Goal: Transaction & Acquisition: Purchase product/service

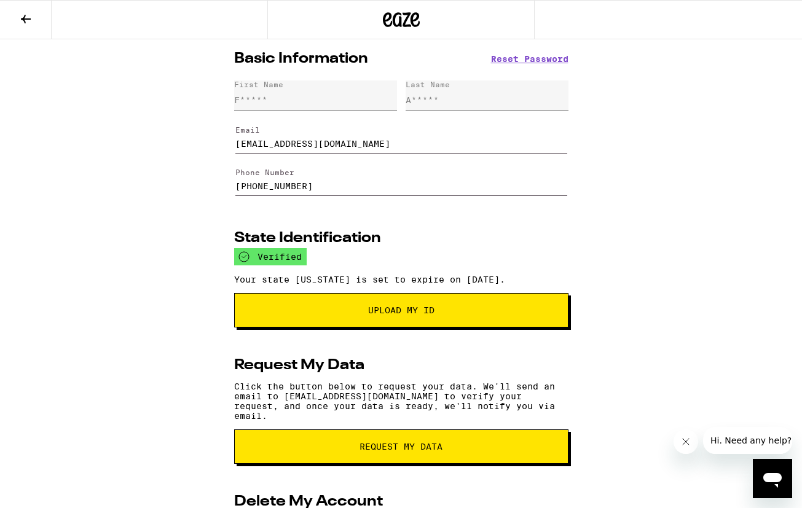
click at [23, 22] on icon at bounding box center [25, 19] width 15 height 15
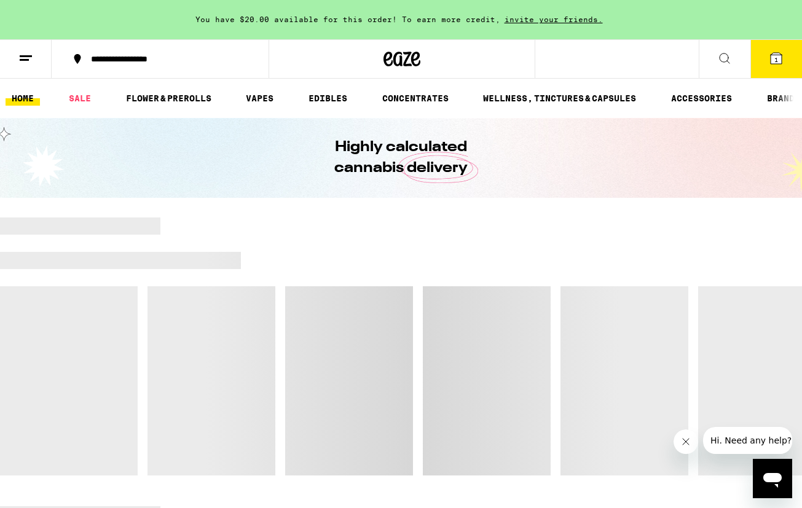
click at [777, 52] on icon at bounding box center [776, 58] width 15 height 15
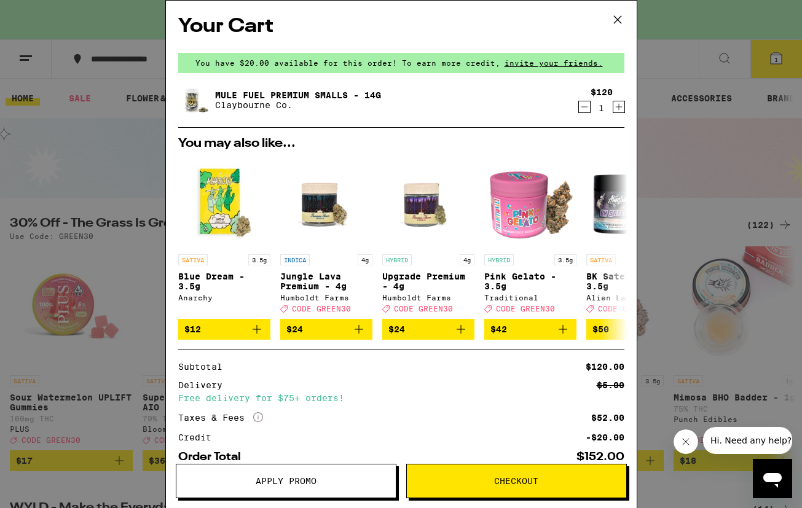
click at [615, 20] on icon at bounding box center [617, 19] width 18 height 18
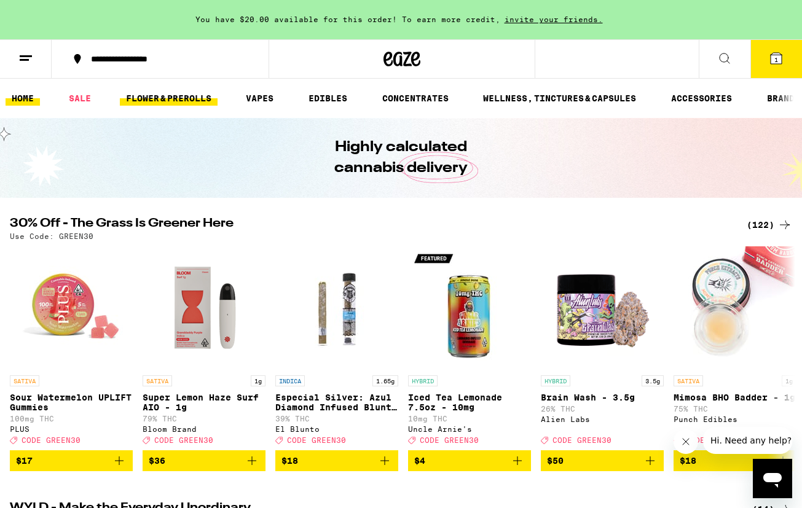
click at [187, 96] on link "FLOWER & PREROLLS" at bounding box center [169, 98] width 98 height 15
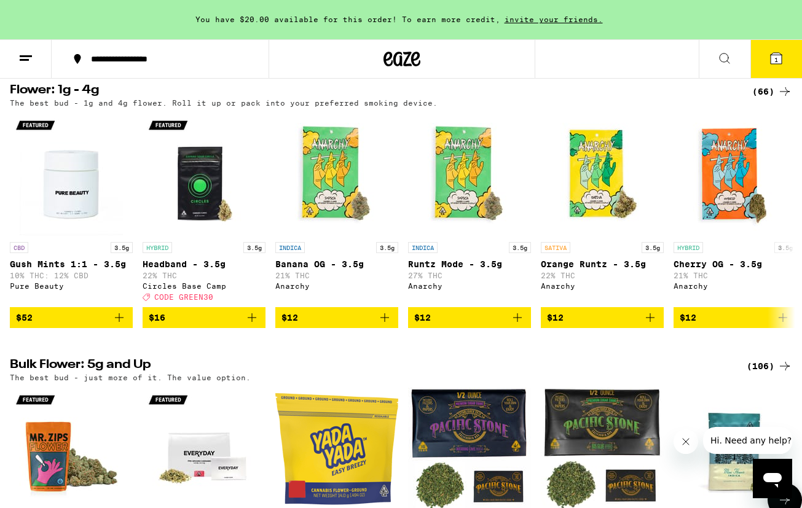
scroll to position [124, 0]
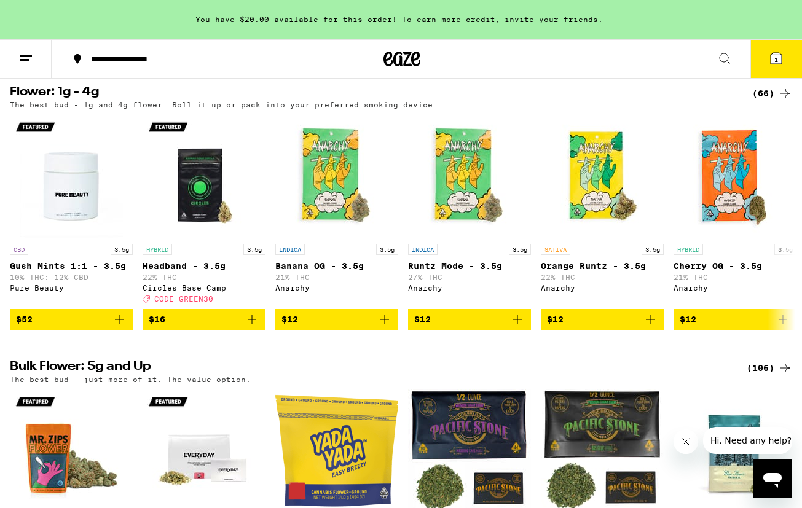
click at [762, 92] on div "(66)" at bounding box center [772, 93] width 40 height 15
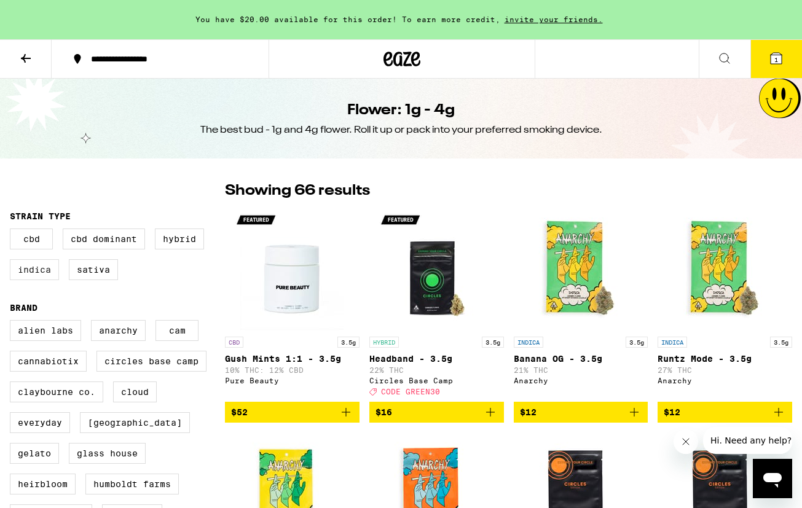
click at [29, 272] on label "Indica" at bounding box center [34, 269] width 49 height 21
click at [13, 231] on input "Indica" at bounding box center [12, 230] width 1 height 1
checkbox input "true"
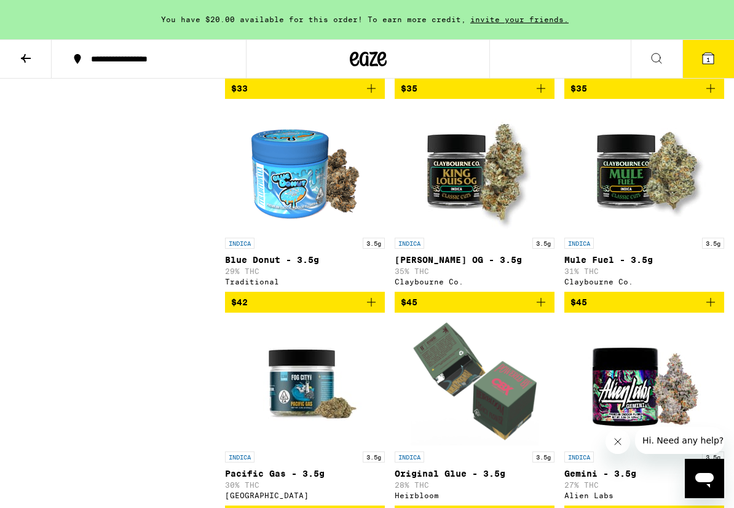
scroll to position [751, 0]
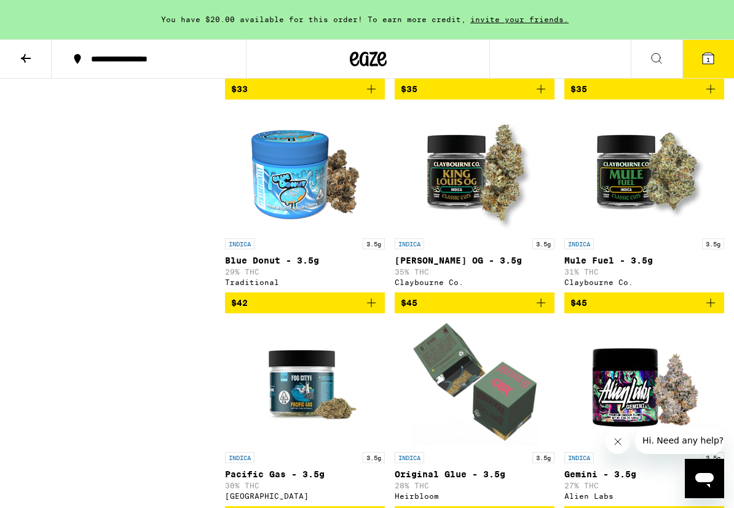
click at [321, 212] on img "Open page for Blue Donut - 3.5g from Traditional" at bounding box center [304, 170] width 123 height 123
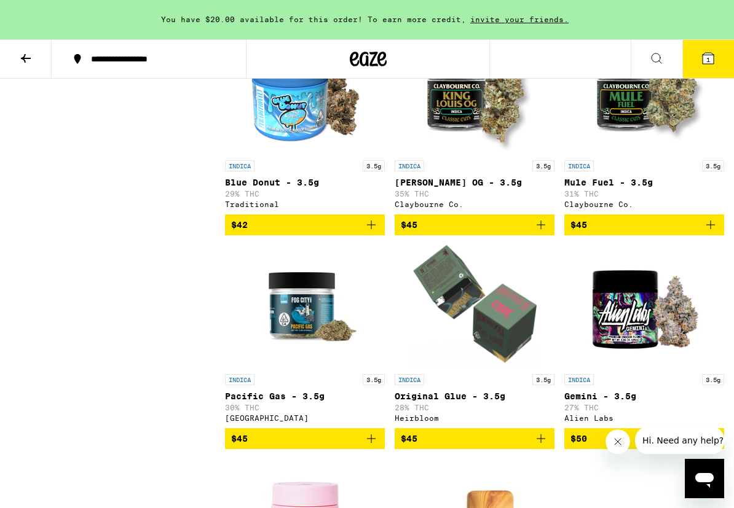
scroll to position [833, 0]
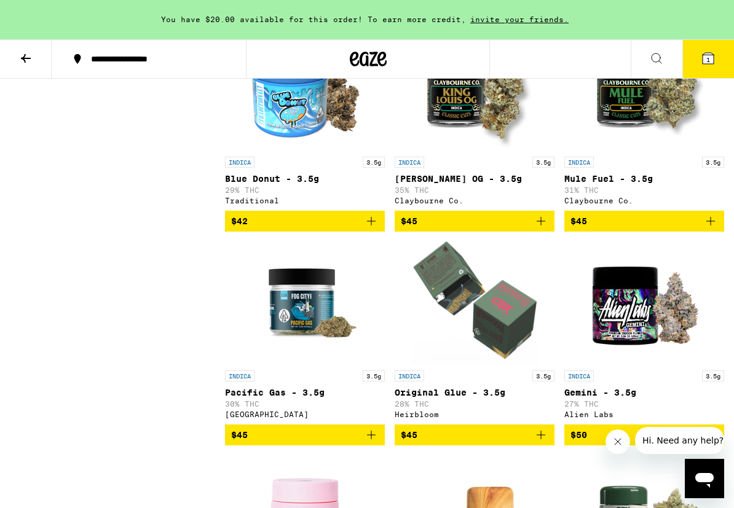
click at [544, 229] on icon "Add to bag" at bounding box center [540, 221] width 15 height 15
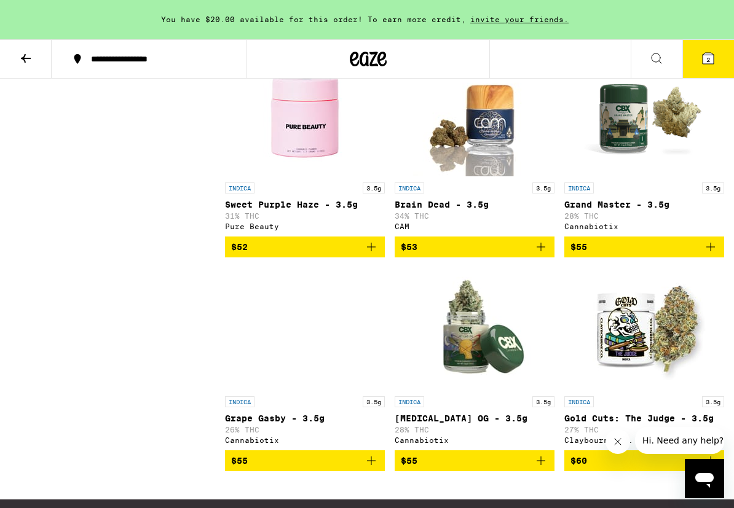
scroll to position [1233, 0]
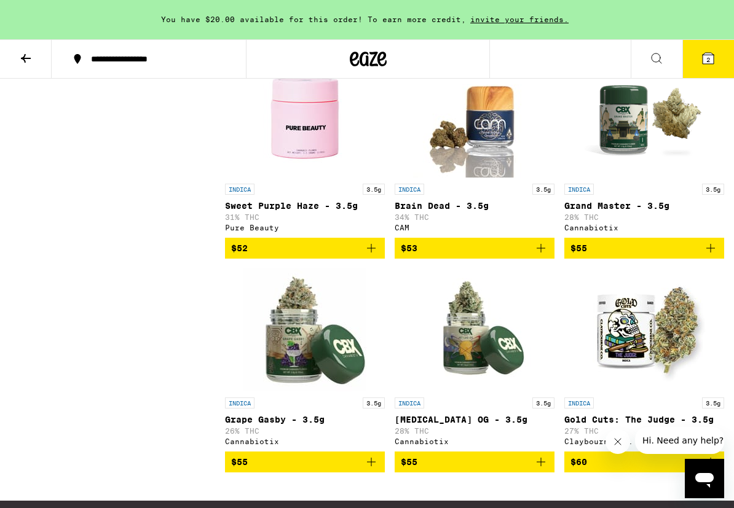
click at [541, 253] on icon "Add to bag" at bounding box center [540, 248] width 9 height 9
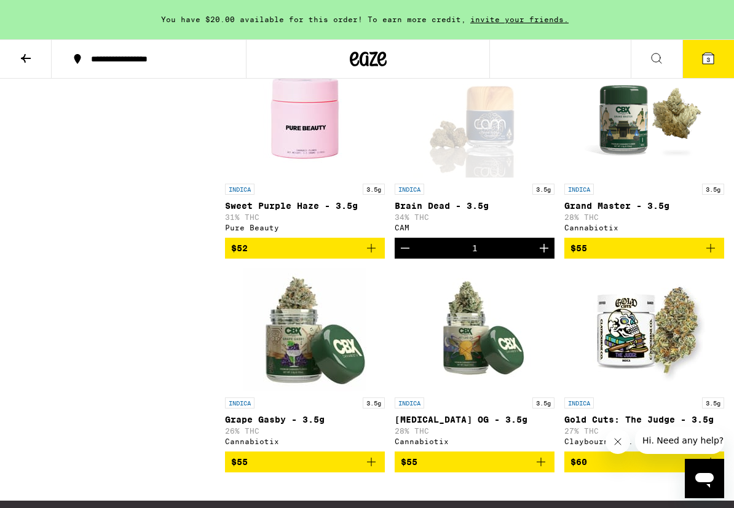
click at [708, 60] on span "3" at bounding box center [708, 59] width 4 height 7
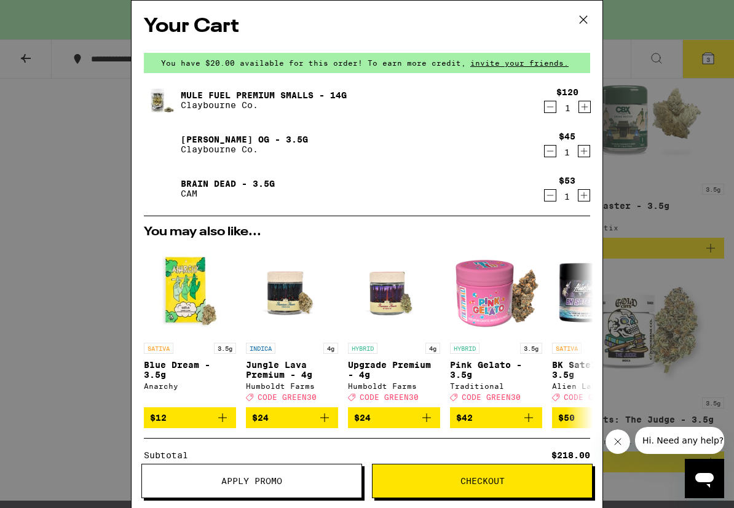
click at [549, 111] on icon "Decrement" at bounding box center [549, 107] width 11 height 15
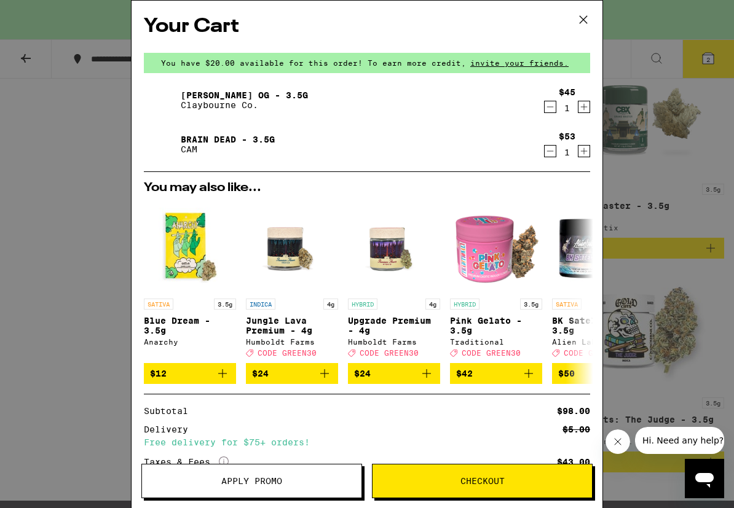
click at [550, 111] on icon "Decrement" at bounding box center [549, 107] width 11 height 15
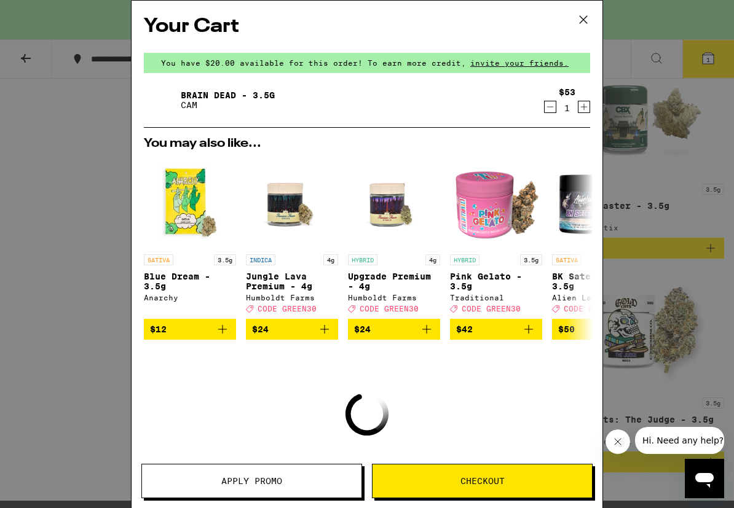
click at [550, 107] on icon "Decrement" at bounding box center [549, 107] width 11 height 15
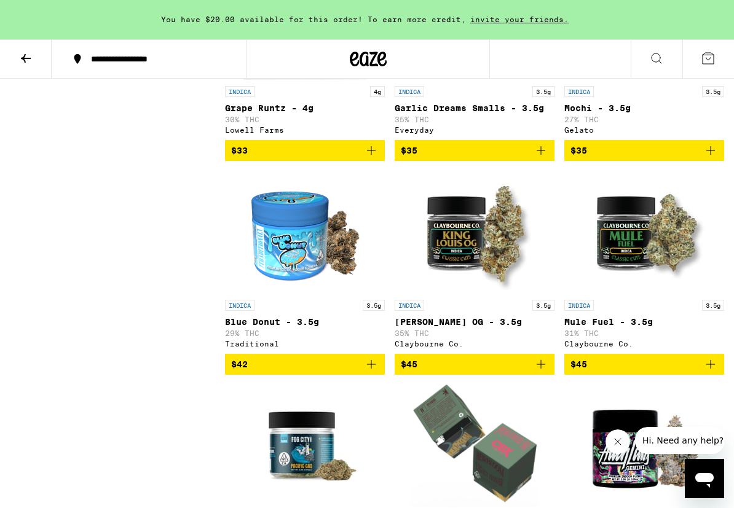
scroll to position [205, 0]
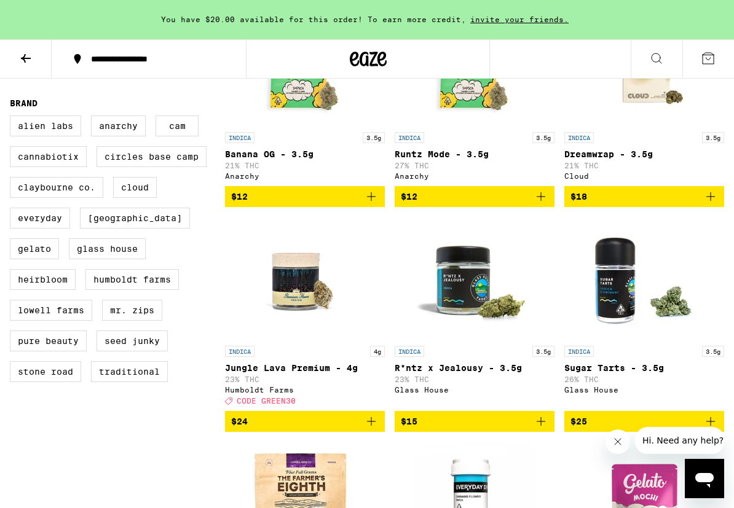
click at [30, 63] on icon at bounding box center [25, 58] width 15 height 15
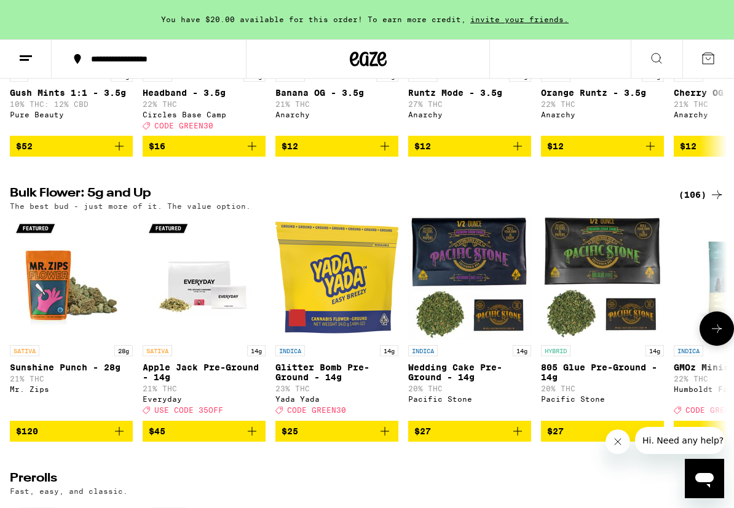
scroll to position [286, 0]
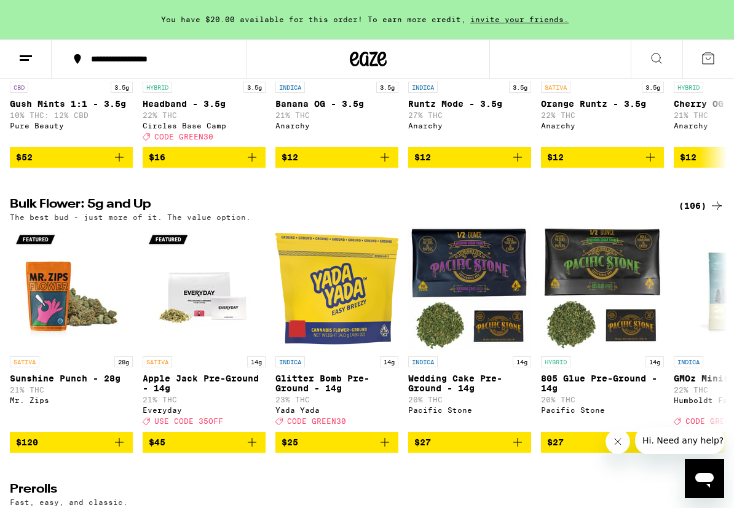
click at [696, 213] on div "(106)" at bounding box center [700, 205] width 45 height 15
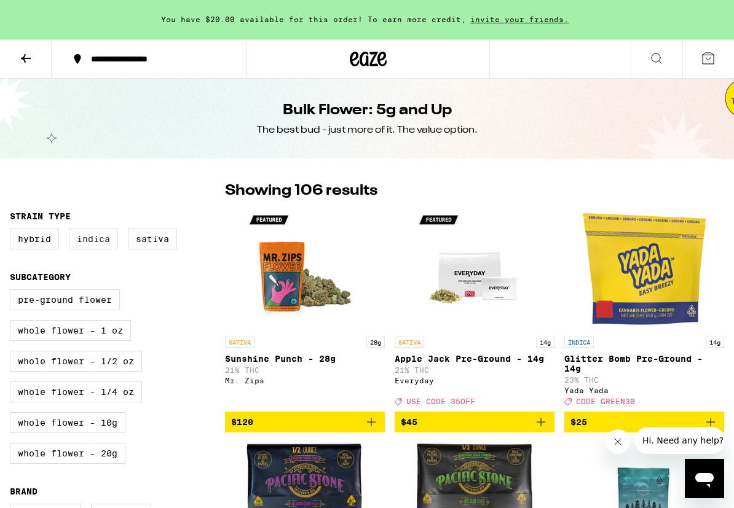
click at [108, 234] on label "Indica" at bounding box center [93, 239] width 49 height 21
click at [13, 231] on input "Indica" at bounding box center [12, 230] width 1 height 1
checkbox input "true"
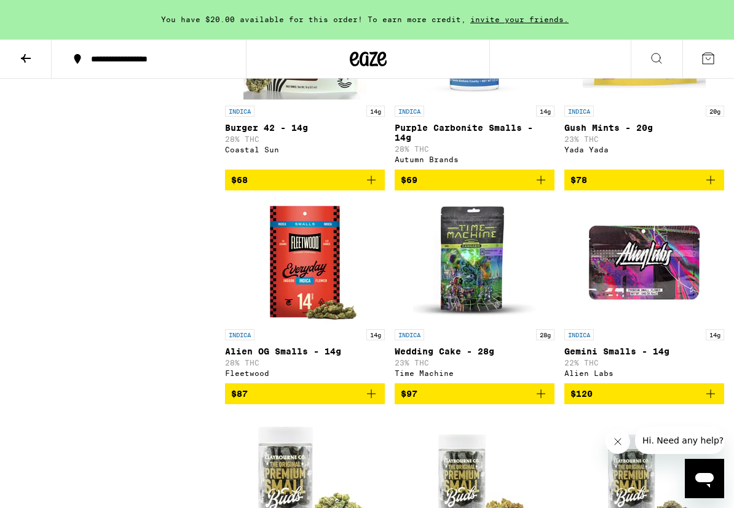
scroll to position [2020, 0]
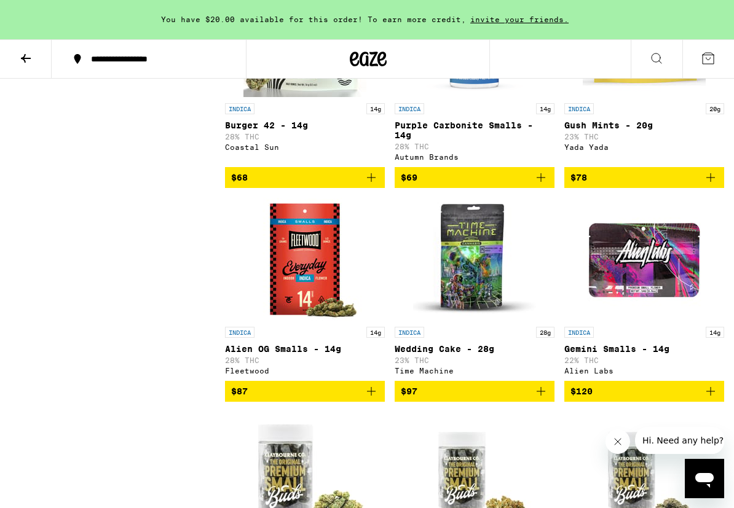
click at [469, 92] on img "Open page for Purple Carbonite Smalls - 14g from Autumn Brands" at bounding box center [474, 35] width 123 height 123
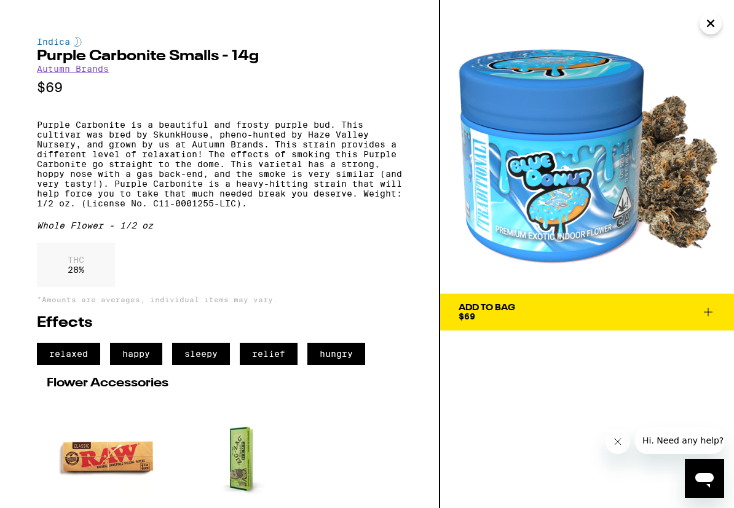
click at [707, 310] on icon at bounding box center [707, 312] width 15 height 15
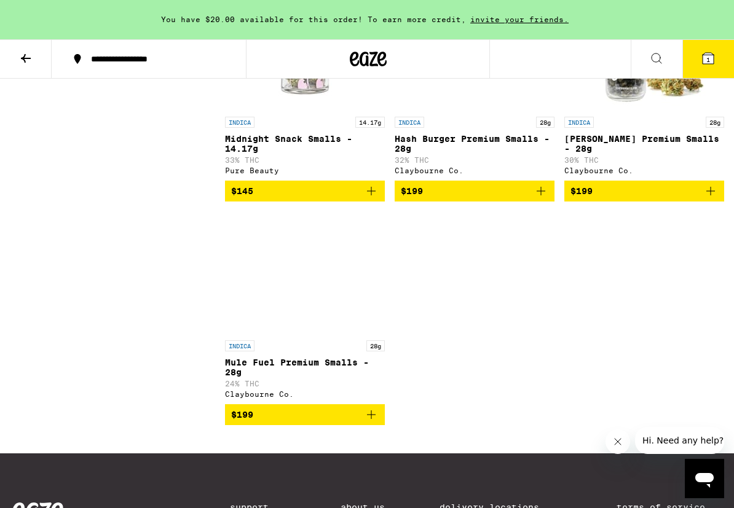
scroll to position [2950, 0]
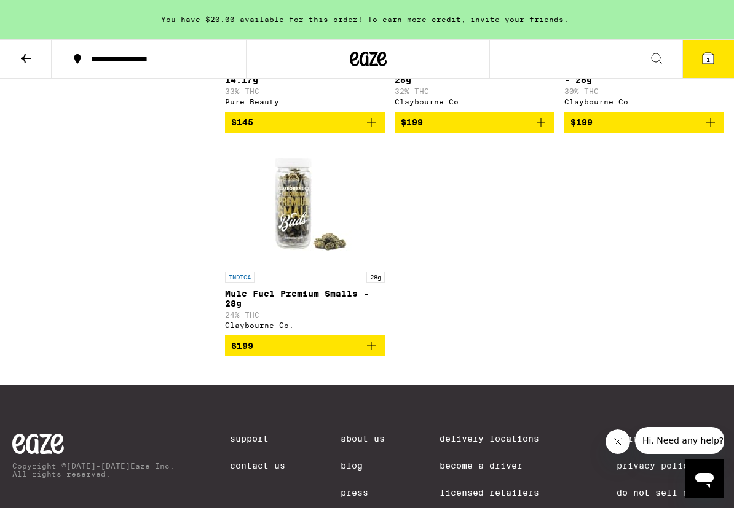
click at [700, 54] on button "1" at bounding box center [708, 59] width 52 height 38
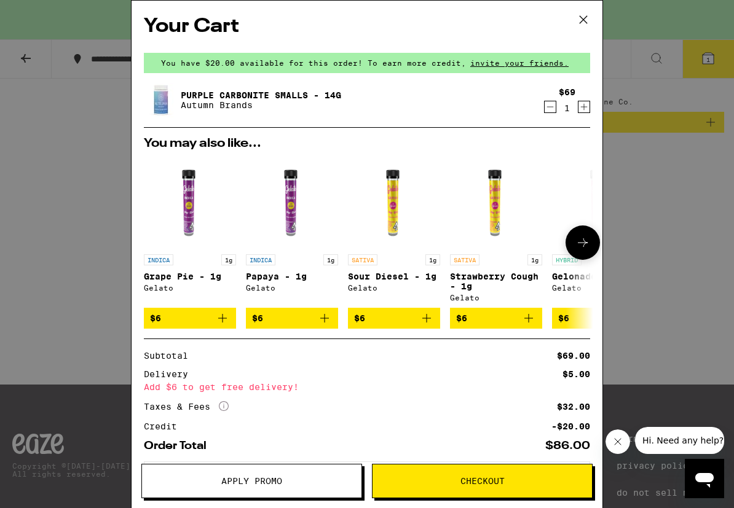
click at [581, 248] on icon at bounding box center [582, 242] width 15 height 15
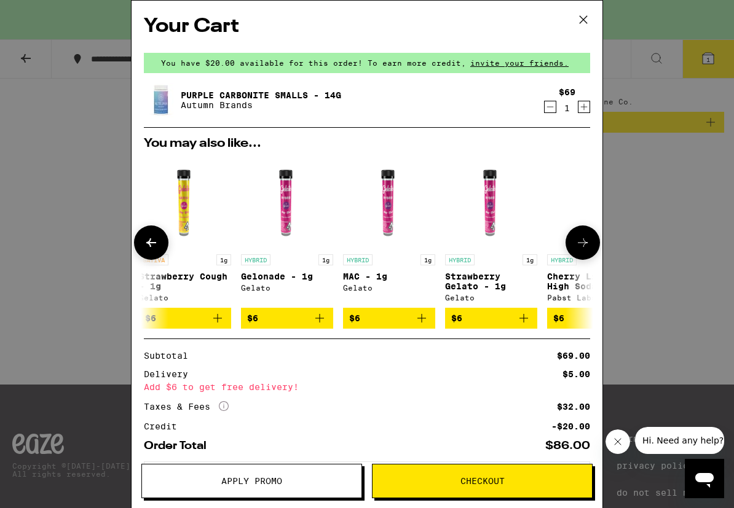
scroll to position [0, 312]
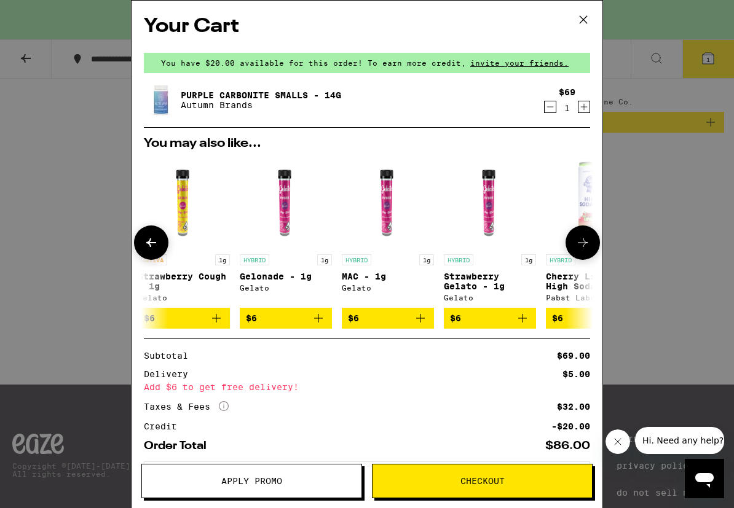
click at [581, 249] on icon at bounding box center [582, 242] width 15 height 15
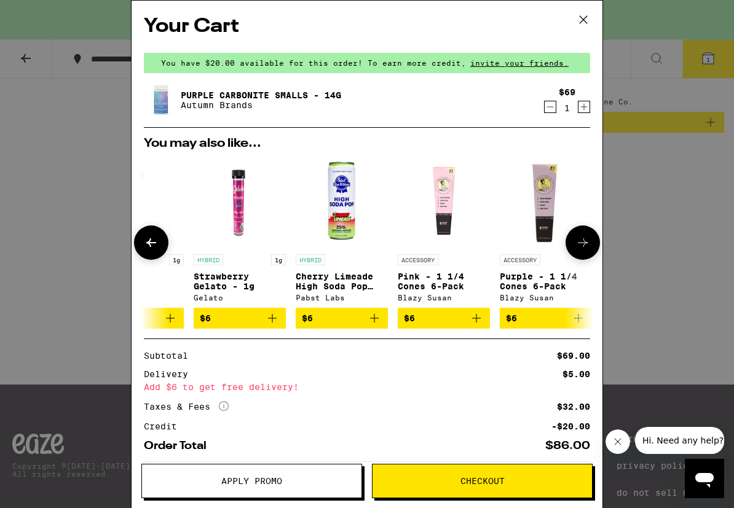
scroll to position [0, 574]
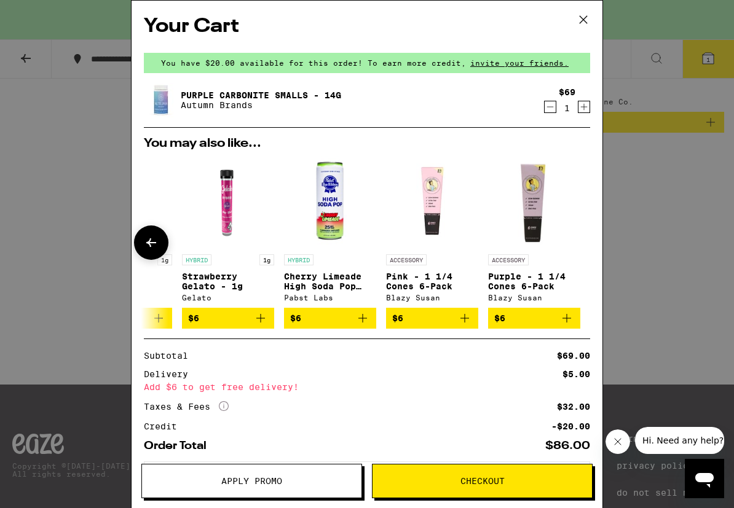
click at [146, 244] on icon at bounding box center [151, 242] width 10 height 9
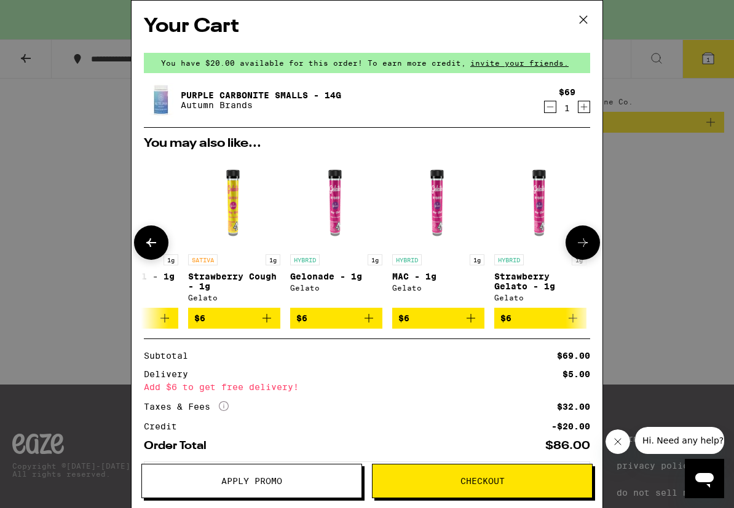
click at [149, 243] on icon at bounding box center [151, 242] width 10 height 9
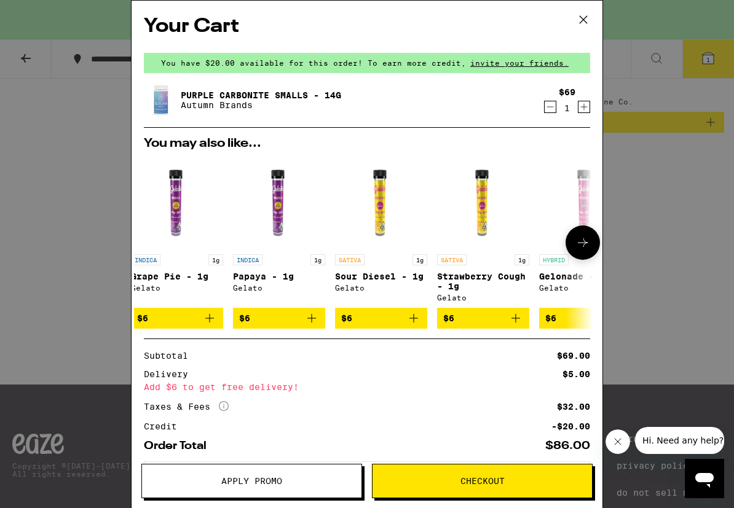
scroll to position [0, 0]
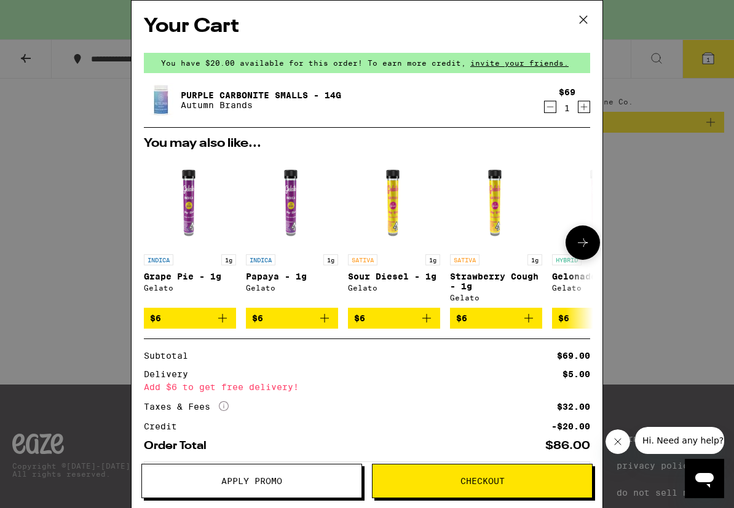
click at [324, 323] on icon "Add to bag" at bounding box center [324, 318] width 9 height 9
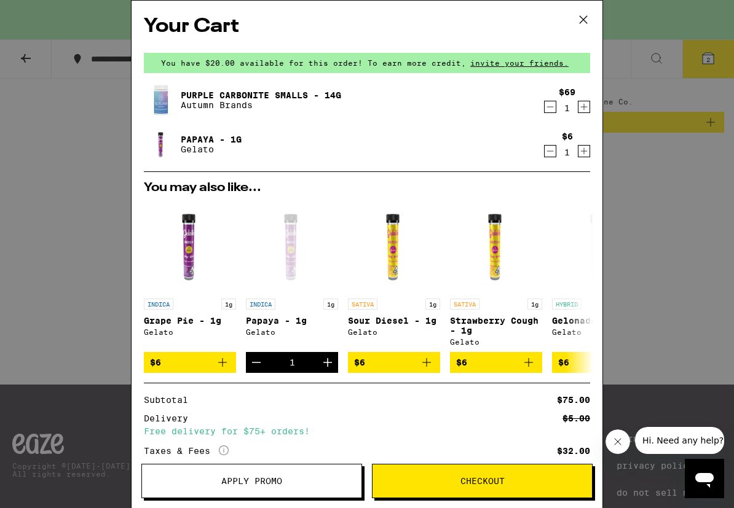
click at [463, 484] on span "Checkout" at bounding box center [482, 481] width 44 height 9
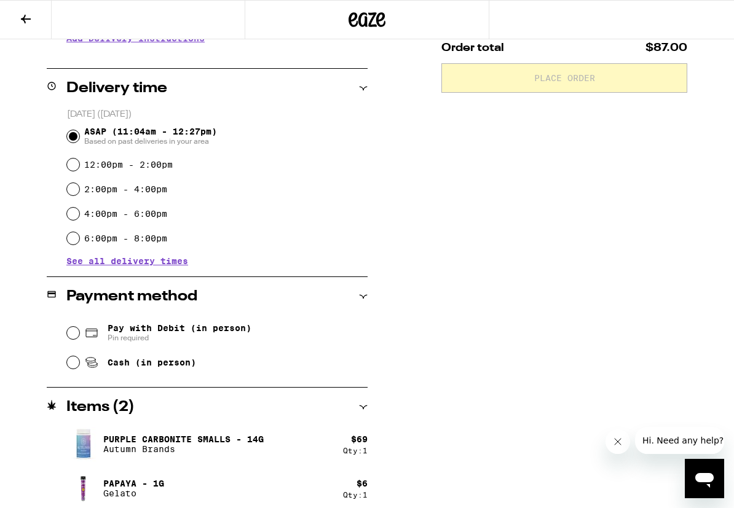
scroll to position [283, 0]
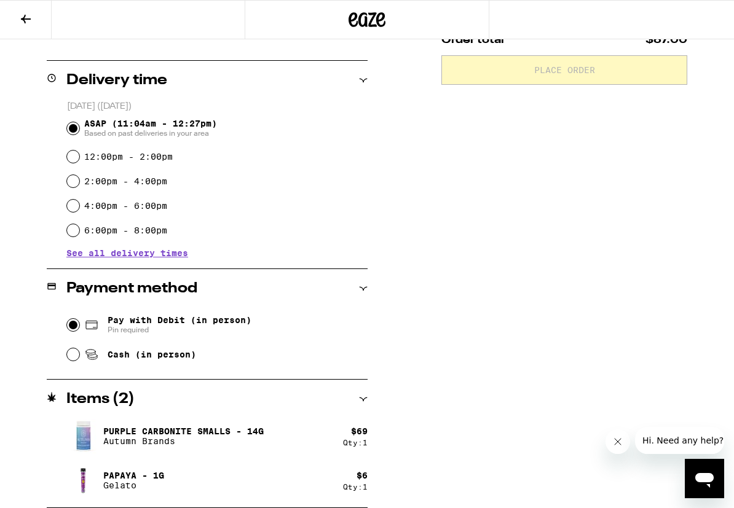
click at [77, 324] on input "Pay with Debit (in person) Pin required" at bounding box center [73, 325] width 12 height 12
radio input "true"
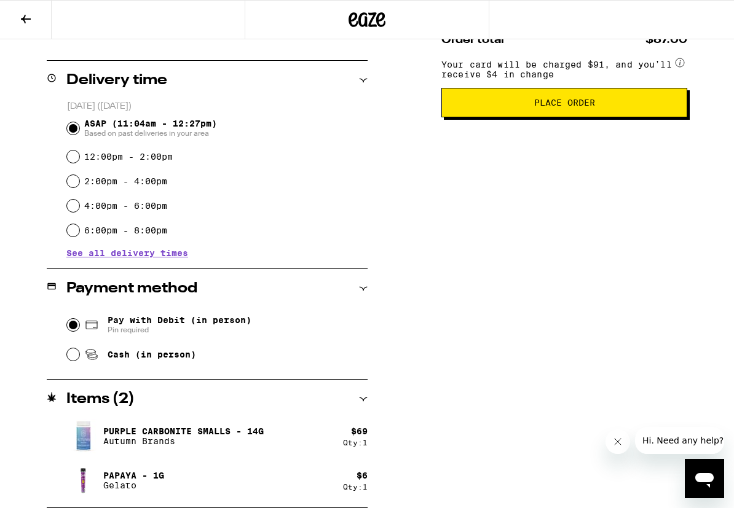
click at [85, 443] on img at bounding box center [83, 436] width 34 height 34
click at [11, 17] on button at bounding box center [26, 20] width 52 height 39
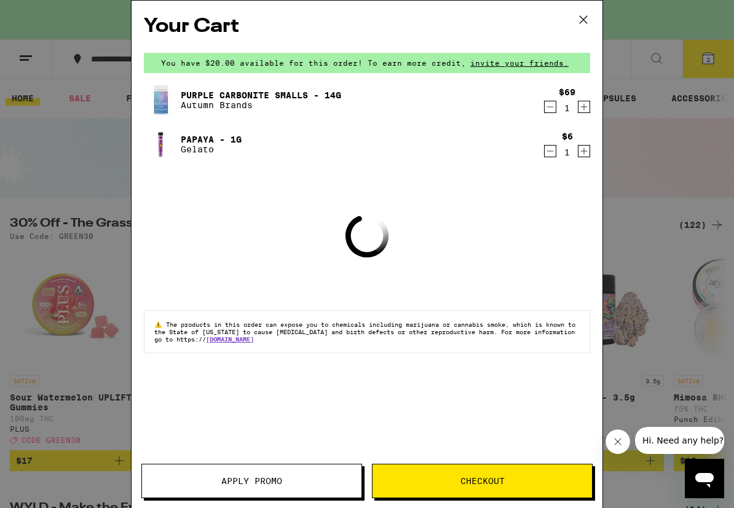
click at [165, 99] on img at bounding box center [161, 100] width 34 height 34
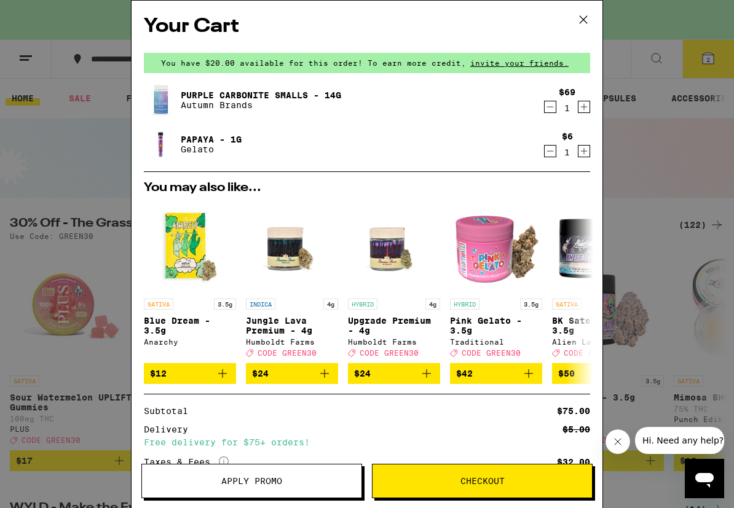
click at [584, 22] on icon at bounding box center [583, 19] width 18 height 18
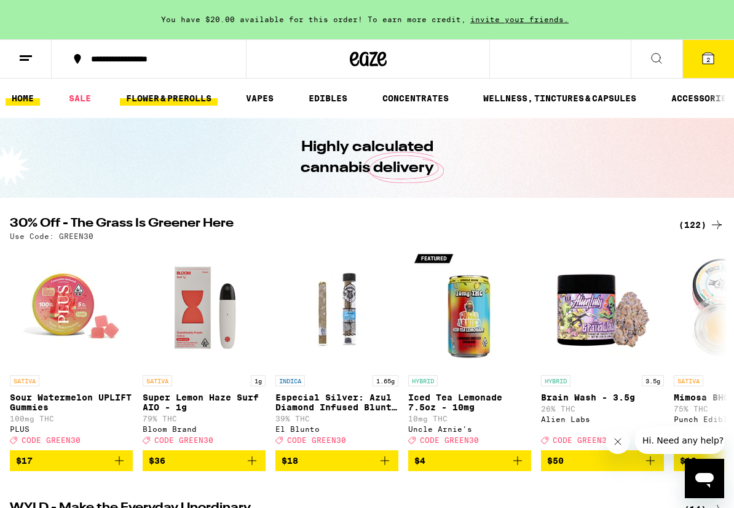
click at [159, 99] on link "FLOWER & PREROLLS" at bounding box center [169, 98] width 98 height 15
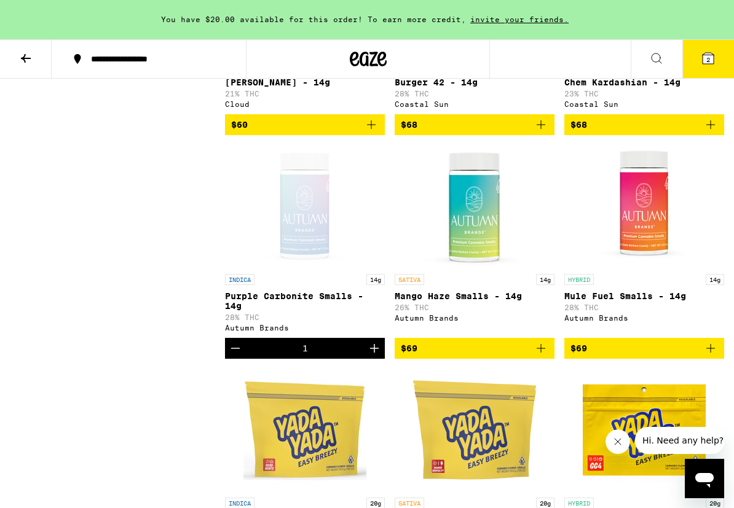
scroll to position [4499, 0]
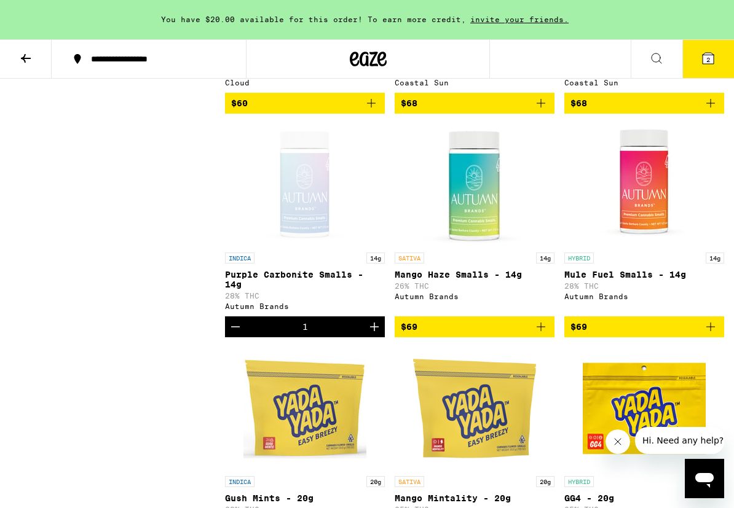
click at [307, 246] on div "Open page for Purple Carbonite Smalls - 14g from Autumn Brands" at bounding box center [304, 184] width 123 height 123
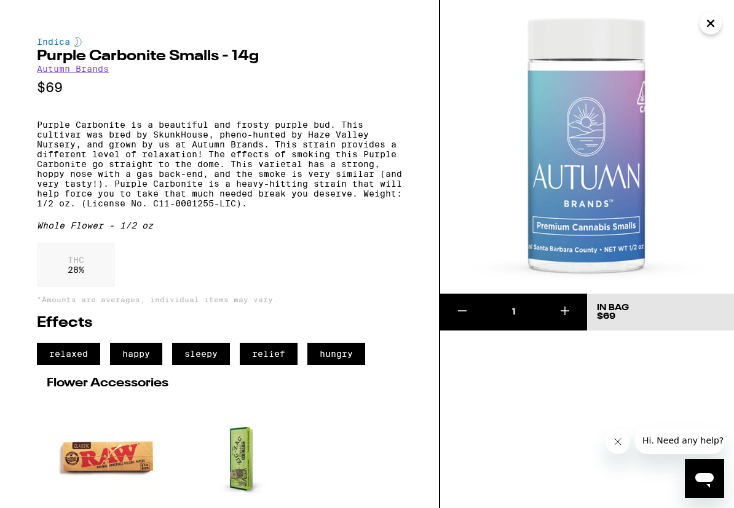
click at [704, 12] on img at bounding box center [587, 147] width 294 height 294
click at [705, 19] on icon "Close" at bounding box center [710, 23] width 15 height 18
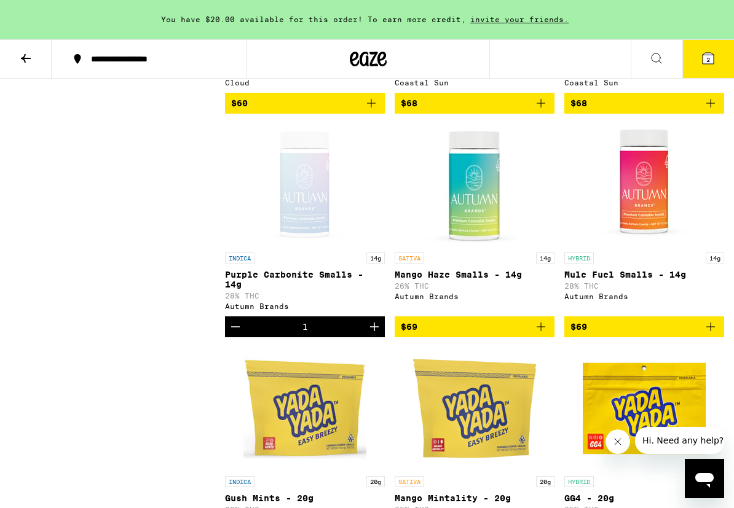
click at [706, 57] on span "2" at bounding box center [708, 59] width 4 height 7
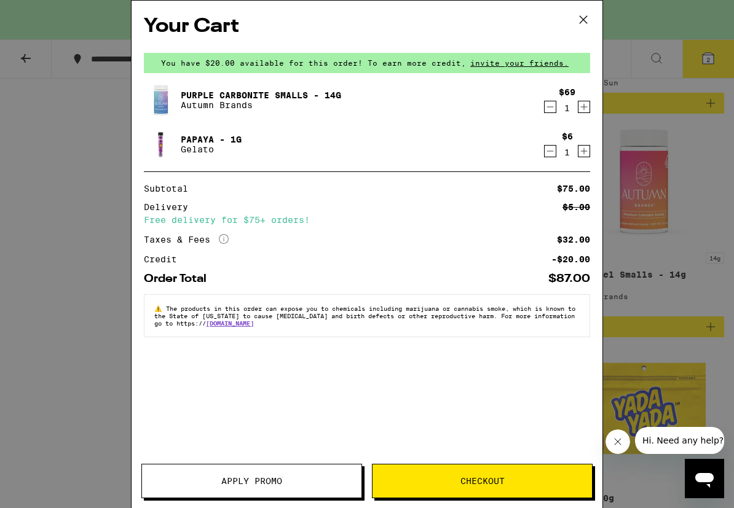
click at [490, 474] on button "Checkout" at bounding box center [482, 481] width 221 height 34
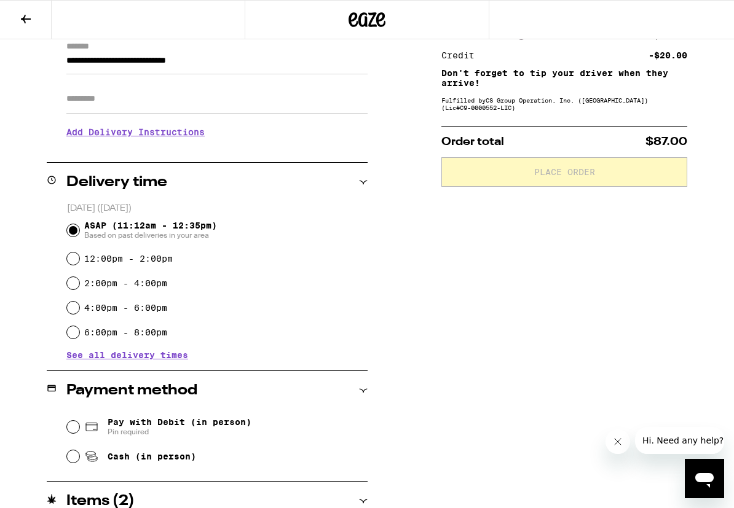
scroll to position [189, 0]
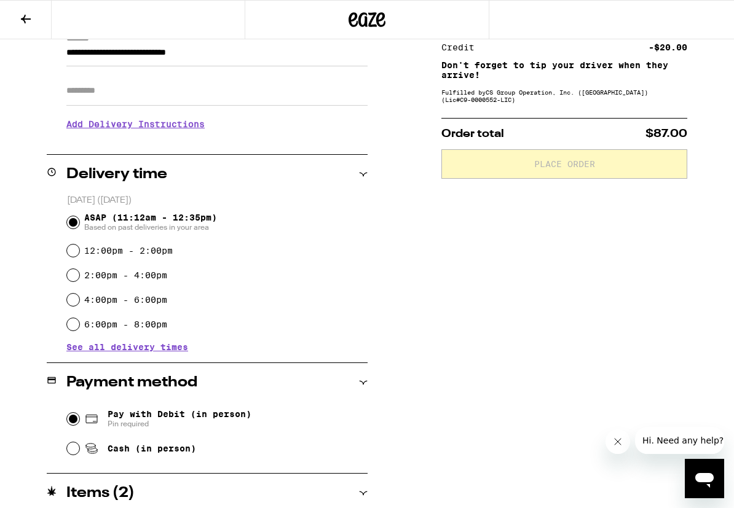
click at [70, 419] on input "Pay with Debit (in person) Pin required" at bounding box center [73, 419] width 12 height 12
radio input "true"
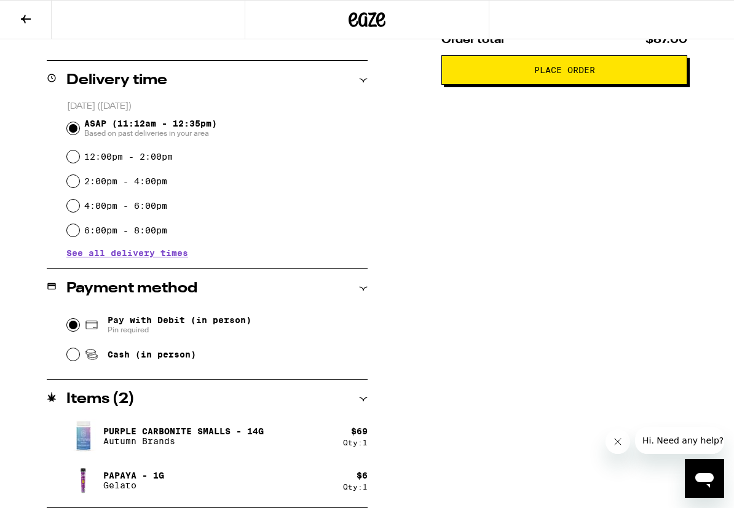
scroll to position [0, 0]
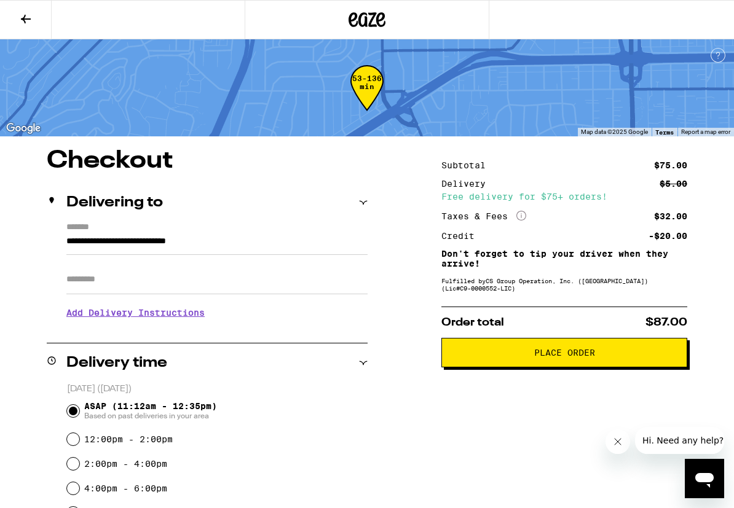
click at [536, 353] on span "Place Order" at bounding box center [564, 352] width 61 height 9
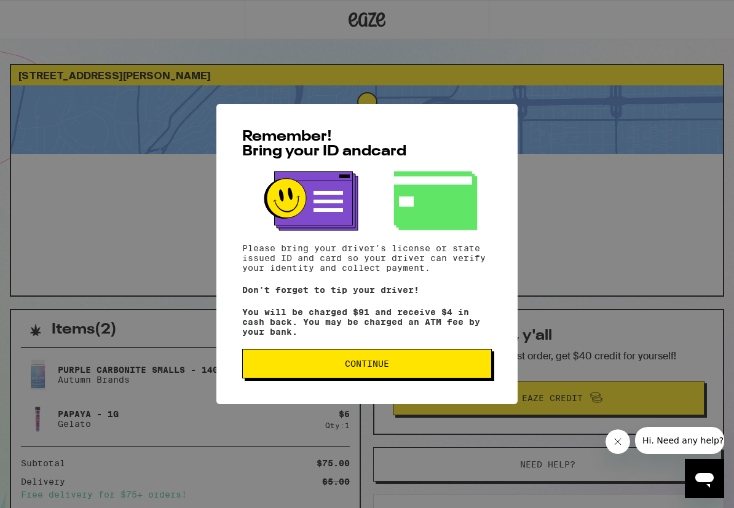
click at [374, 367] on span "Continue" at bounding box center [367, 363] width 44 height 9
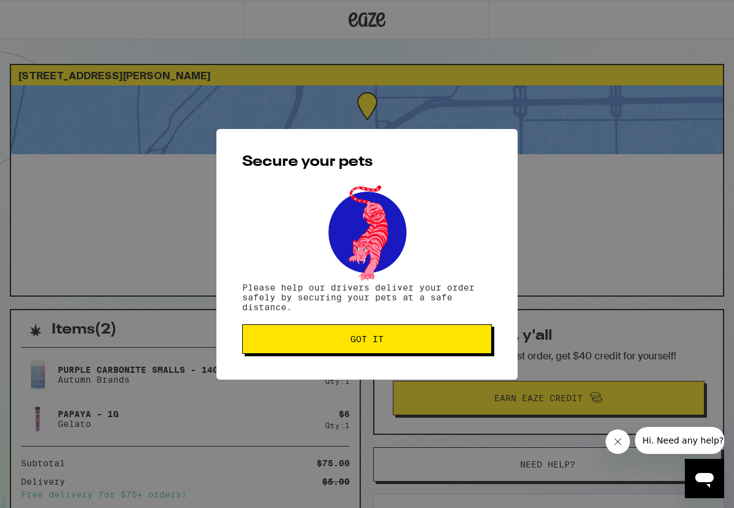
click at [368, 339] on span "Got it" at bounding box center [366, 339] width 33 height 9
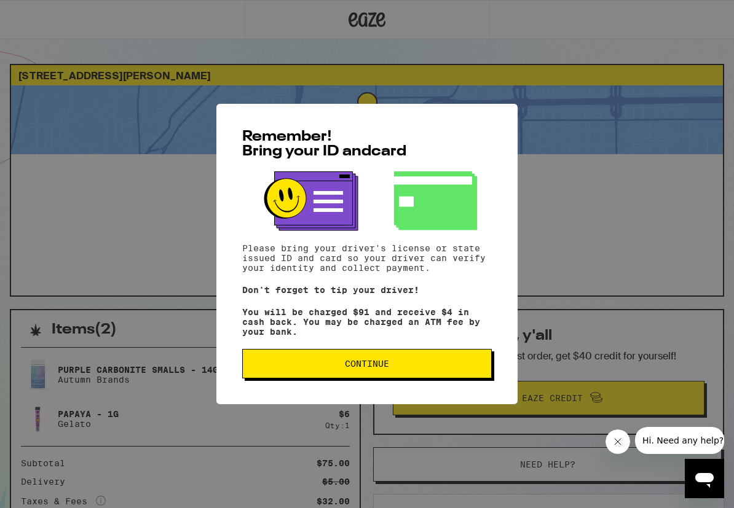
click at [423, 368] on span "Continue" at bounding box center [367, 363] width 229 height 9
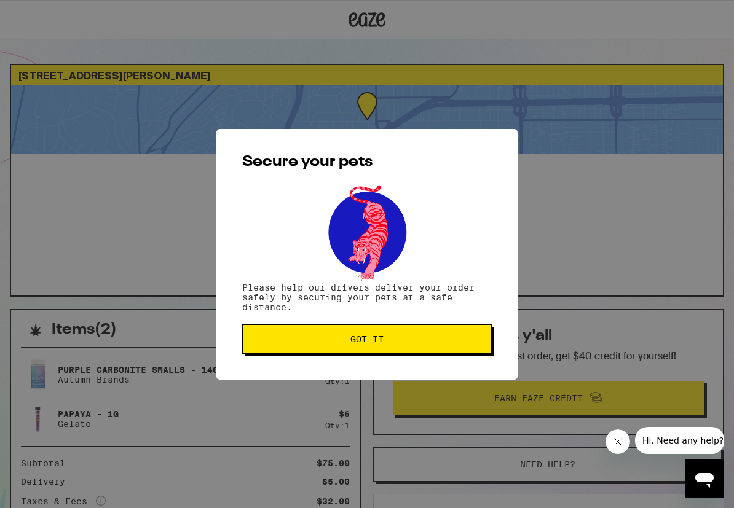
click at [621, 439] on icon "Close message from company" at bounding box center [618, 442] width 10 height 10
click at [380, 337] on span "Got it" at bounding box center [366, 339] width 33 height 9
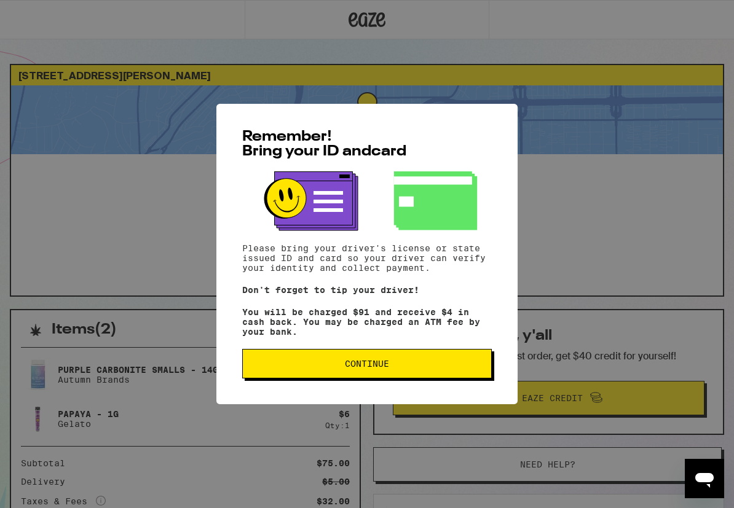
click at [370, 366] on span "Continue" at bounding box center [367, 363] width 44 height 9
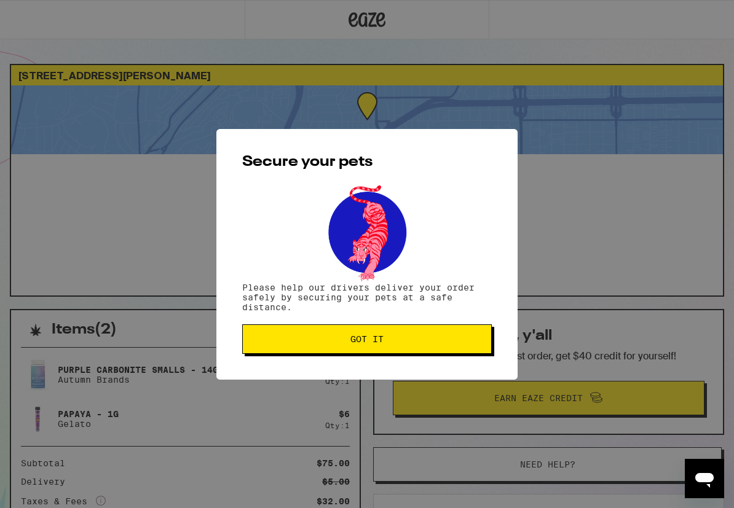
click at [321, 332] on button "Got it" at bounding box center [366, 338] width 249 height 29
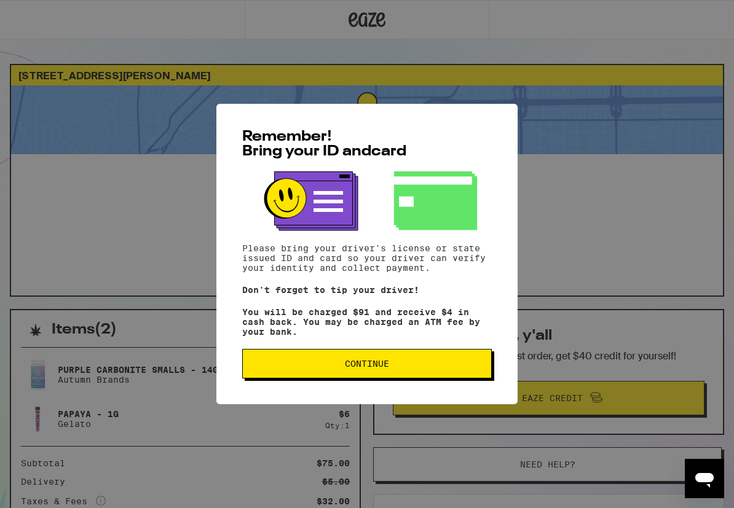
click at [356, 376] on button "Continue" at bounding box center [366, 363] width 249 height 29
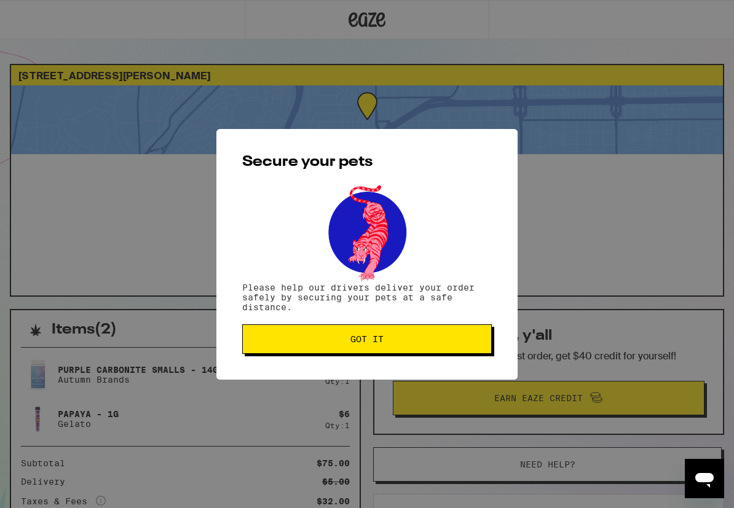
click at [347, 336] on span "Got it" at bounding box center [367, 339] width 229 height 9
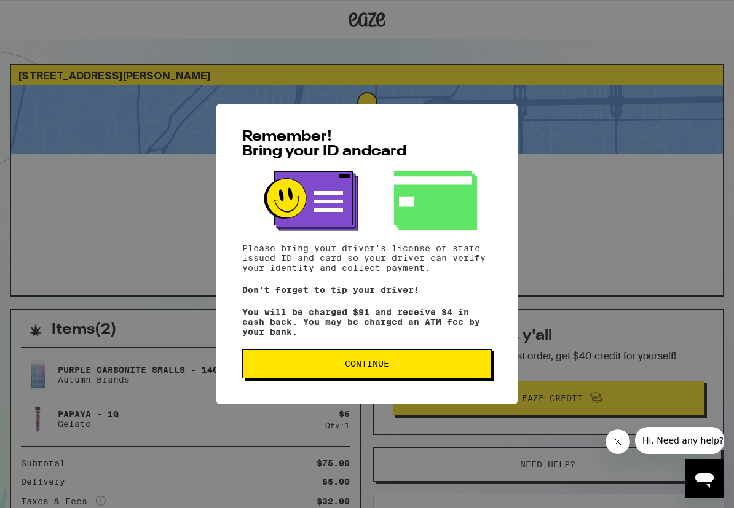
click at [464, 362] on button "Continue" at bounding box center [366, 363] width 249 height 29
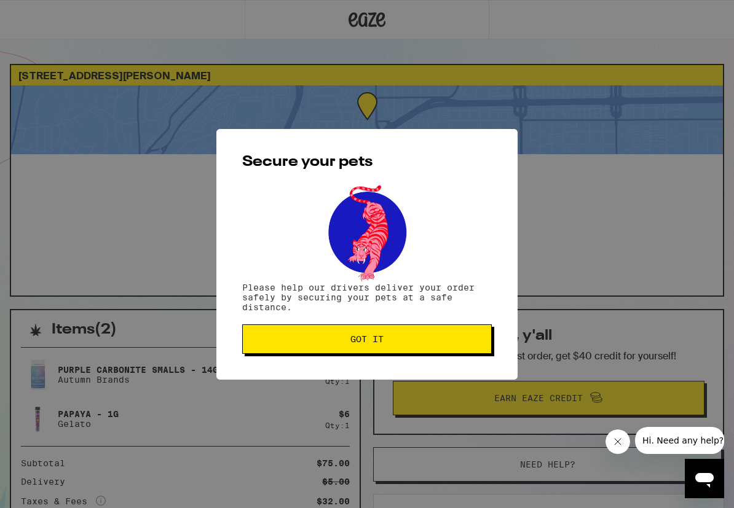
click at [463, 343] on span "Got it" at bounding box center [367, 339] width 229 height 9
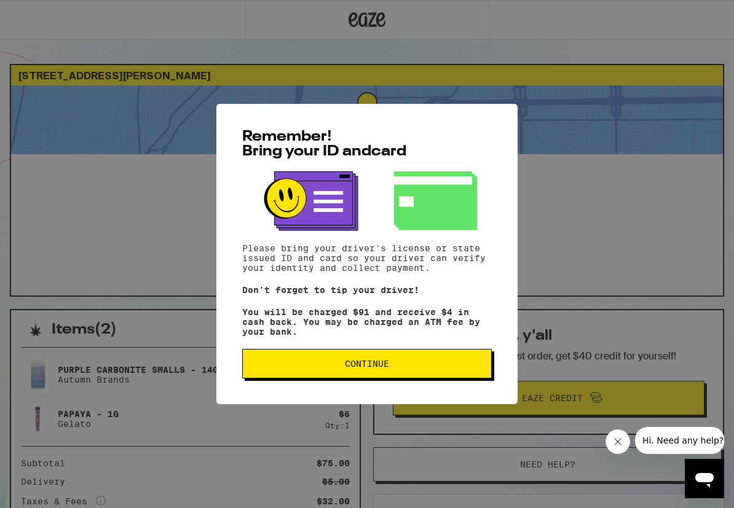
click at [452, 368] on span "Continue" at bounding box center [367, 363] width 229 height 9
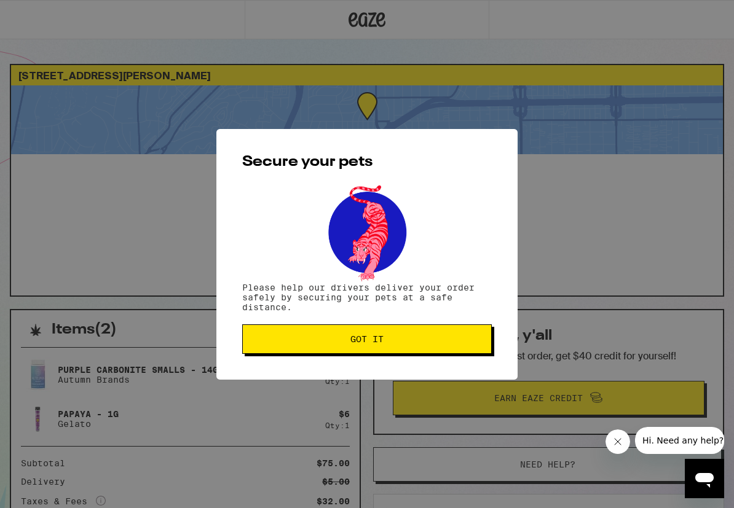
click at [419, 339] on span "Got it" at bounding box center [367, 339] width 229 height 9
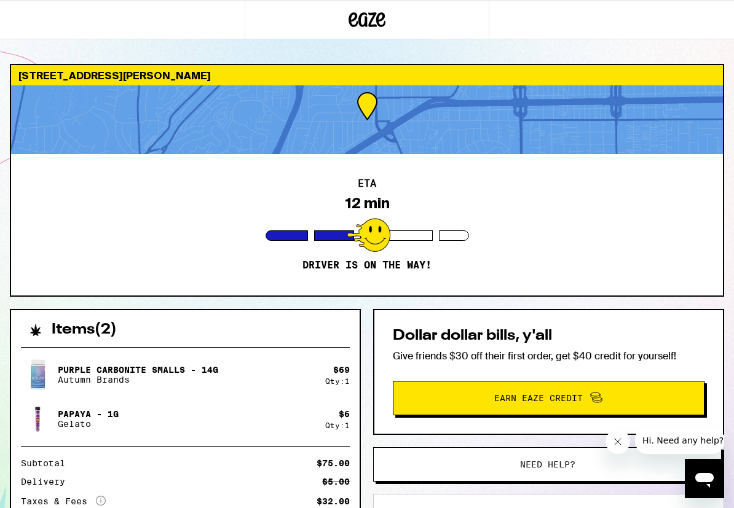
click at [513, 245] on div "ETA 12 min Driver is on the way!" at bounding box center [366, 224] width 711 height 141
click at [617, 444] on icon "Close message from company" at bounding box center [618, 442] width 10 height 10
click at [208, 275] on div "ETA 12 min Driver is on the way!" at bounding box center [366, 224] width 711 height 141
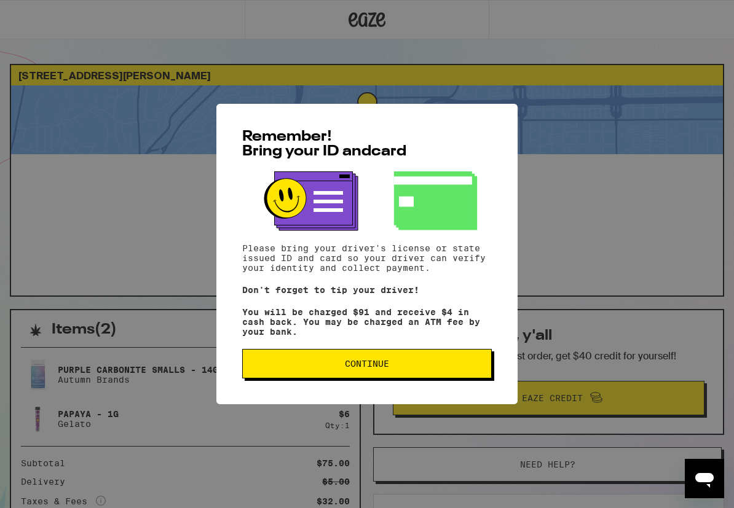
click at [386, 375] on button "Continue" at bounding box center [366, 363] width 249 height 29
click at [367, 363] on span "Continue" at bounding box center [367, 363] width 44 height 9
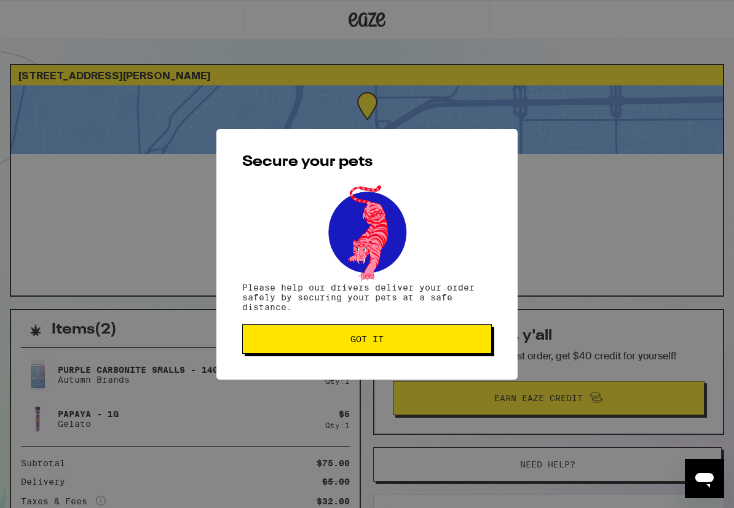
click at [406, 334] on button "Got it" at bounding box center [366, 338] width 249 height 29
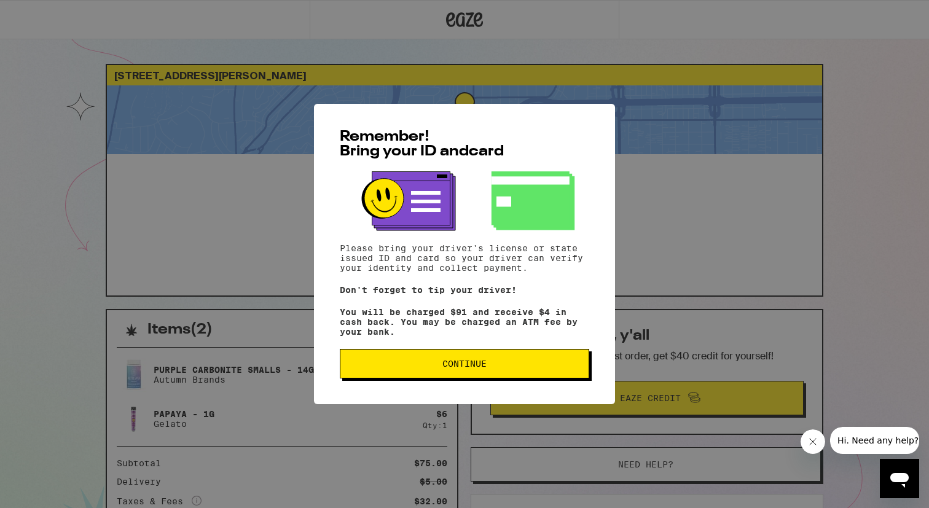
click at [453, 368] on span "Continue" at bounding box center [464, 363] width 44 height 9
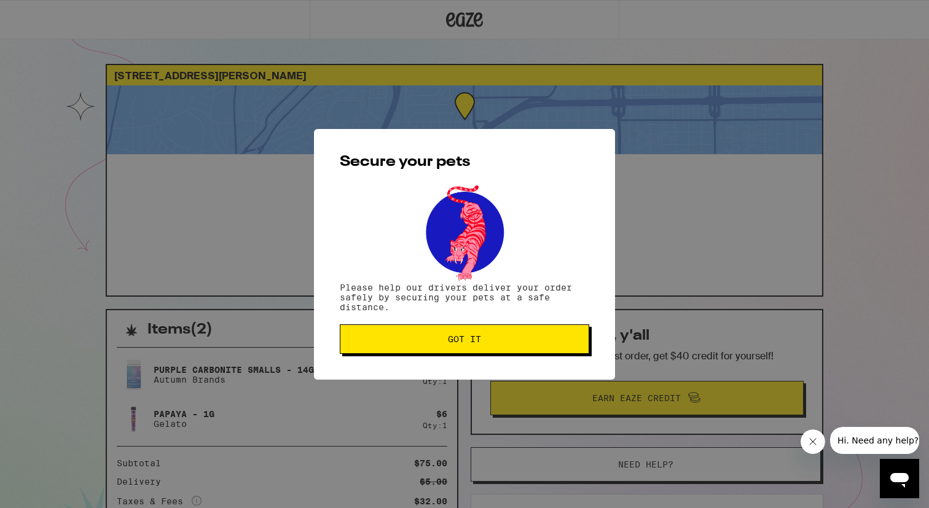
click at [455, 341] on span "Got it" at bounding box center [464, 339] width 33 height 9
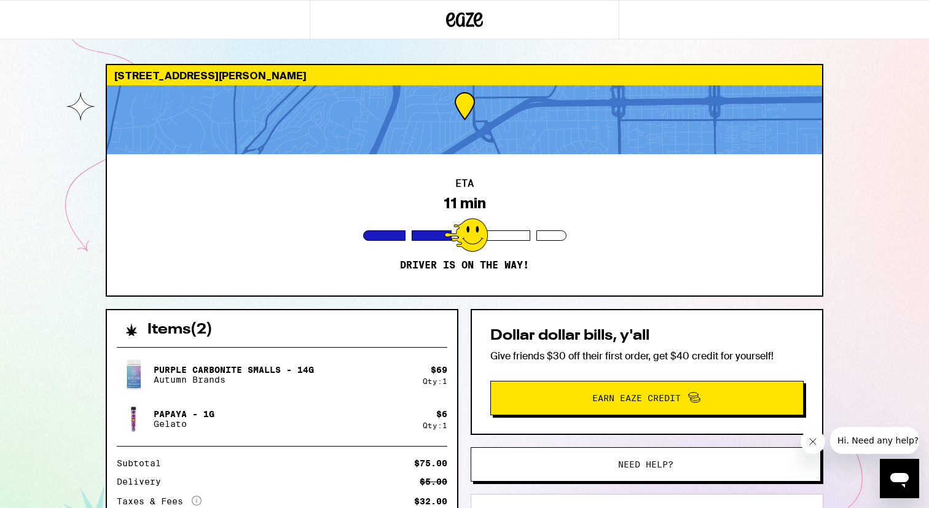
click at [455, 341] on div "Secure your pets Please help our drivers deliver your order safely by securing …" at bounding box center [464, 254] width 929 height 508
click at [344, 135] on div "Secure your pets Please help our drivers deliver your order safely by securing …" at bounding box center [464, 254] width 929 height 508
click at [437, 125] on div at bounding box center [464, 119] width 715 height 69
drag, startPoint x: 450, startPoint y: 117, endPoint x: 431, endPoint y: 248, distance: 132.2
click at [431, 238] on div "[STREET_ADDRESS][PERSON_NAME] ETA 11 min Driver is on the way!" at bounding box center [465, 180] width 718 height 233
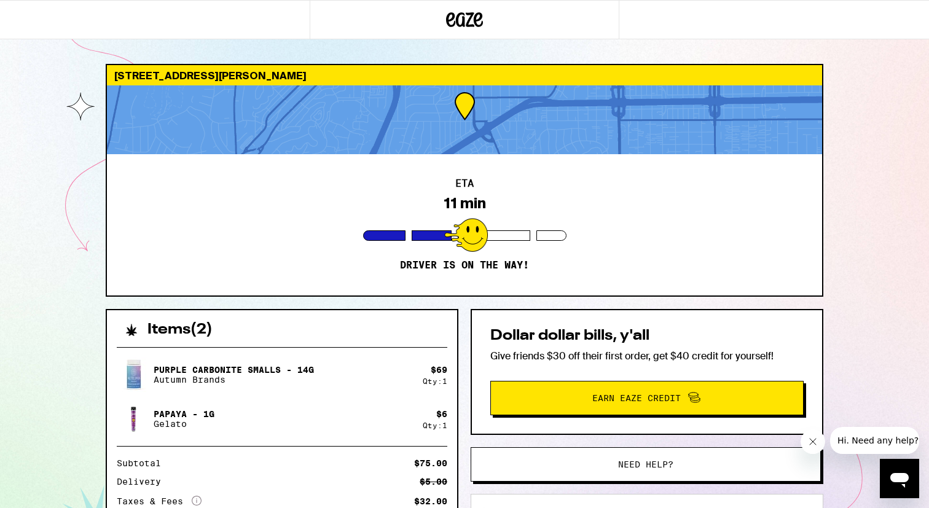
click at [371, 174] on div "ETA 11 min Driver is on the way!" at bounding box center [464, 224] width 715 height 141
click at [86, 260] on div "[STREET_ADDRESS][PERSON_NAME] ETA 10 min Driver is on the way! Items ( 2 ) Purp…" at bounding box center [464, 339] width 929 height 678
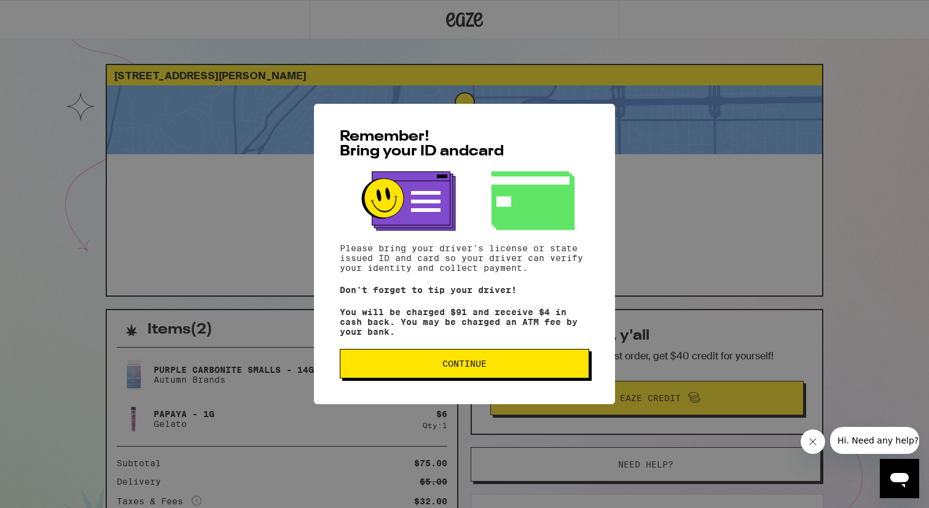
click at [421, 377] on button "Continue" at bounding box center [464, 363] width 249 height 29
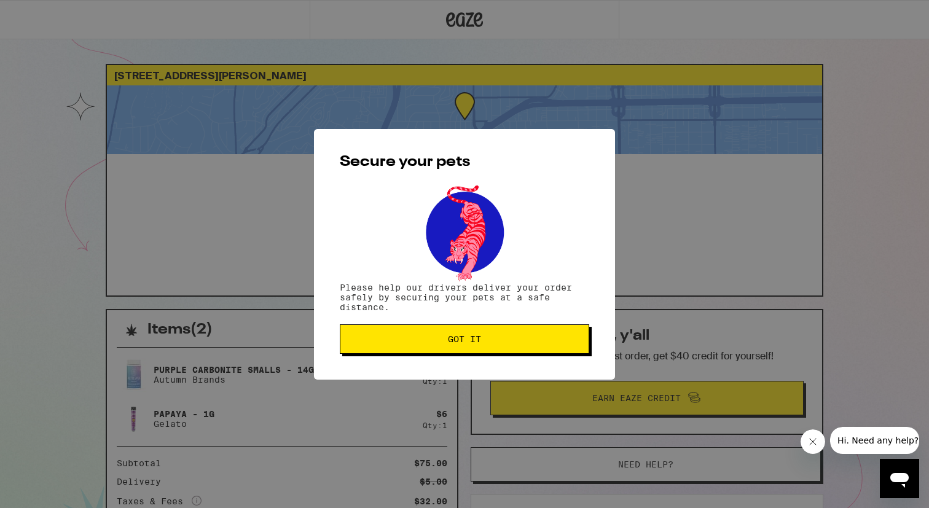
click at [813, 445] on icon "Close message from company" at bounding box center [813, 442] width 10 height 10
click at [540, 342] on span "Got it" at bounding box center [464, 339] width 229 height 9
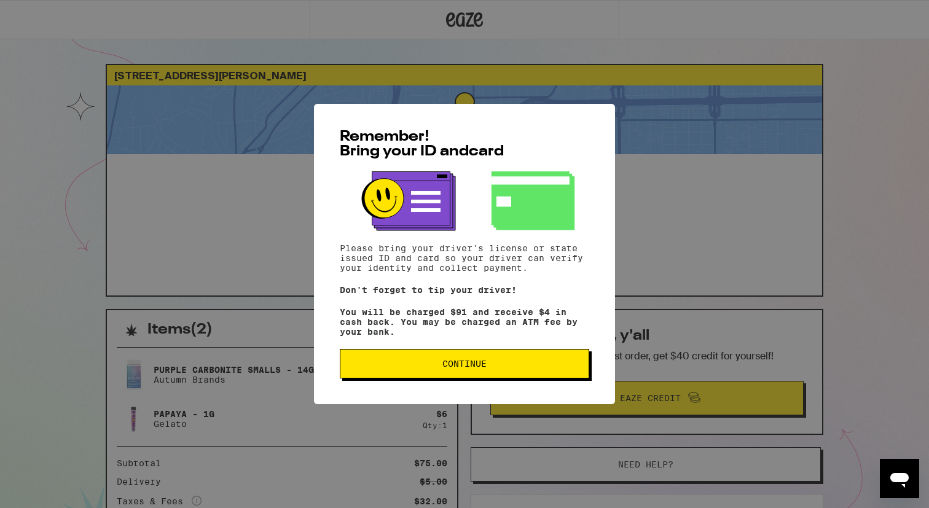
click at [417, 368] on span "Continue" at bounding box center [464, 363] width 229 height 9
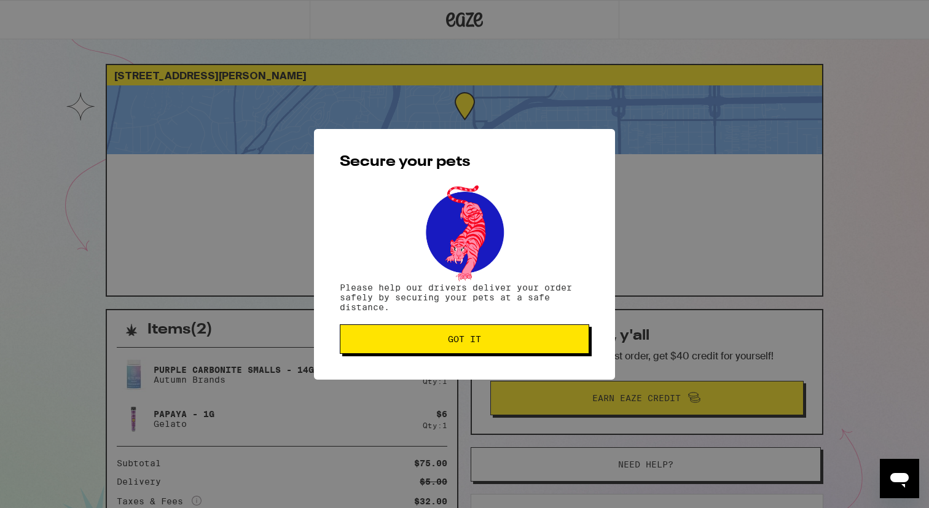
click at [418, 346] on button "Got it" at bounding box center [464, 338] width 249 height 29
